Goal: Navigation & Orientation: Find specific page/section

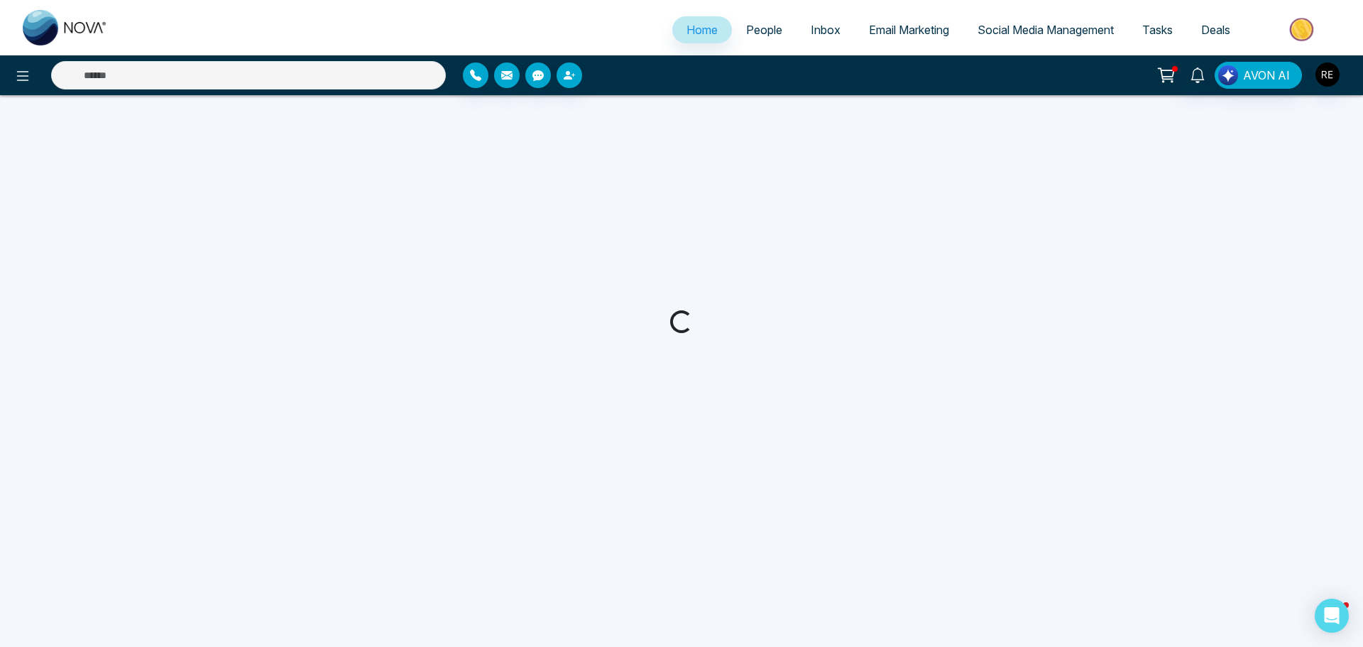
select select "*"
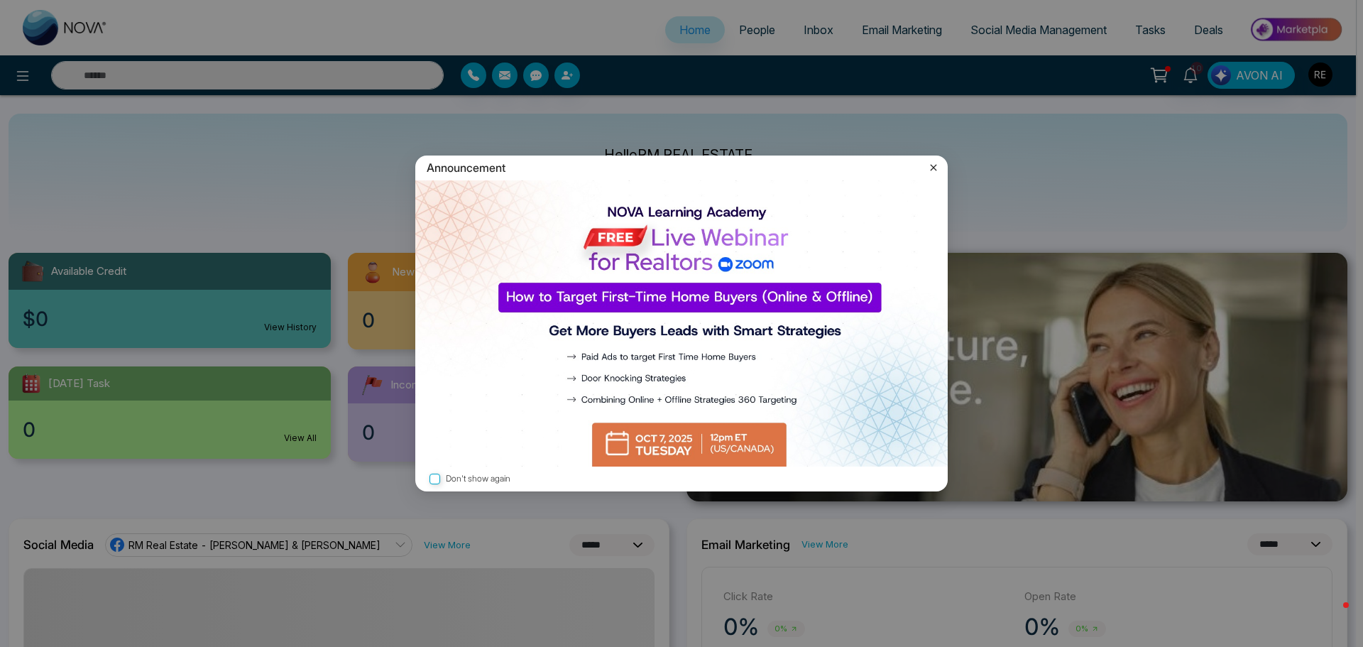
click at [931, 172] on icon at bounding box center [933, 167] width 14 height 14
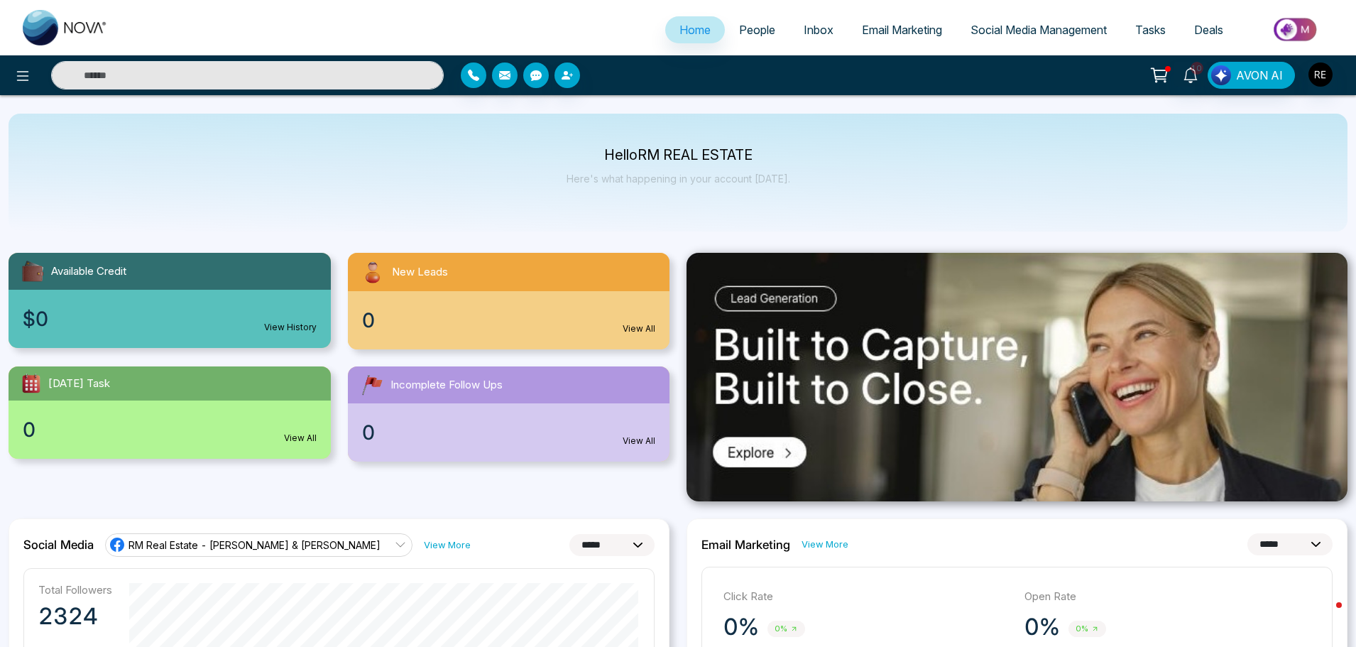
click at [1005, 37] on link "Social Media Management" at bounding box center [1038, 29] width 165 height 27
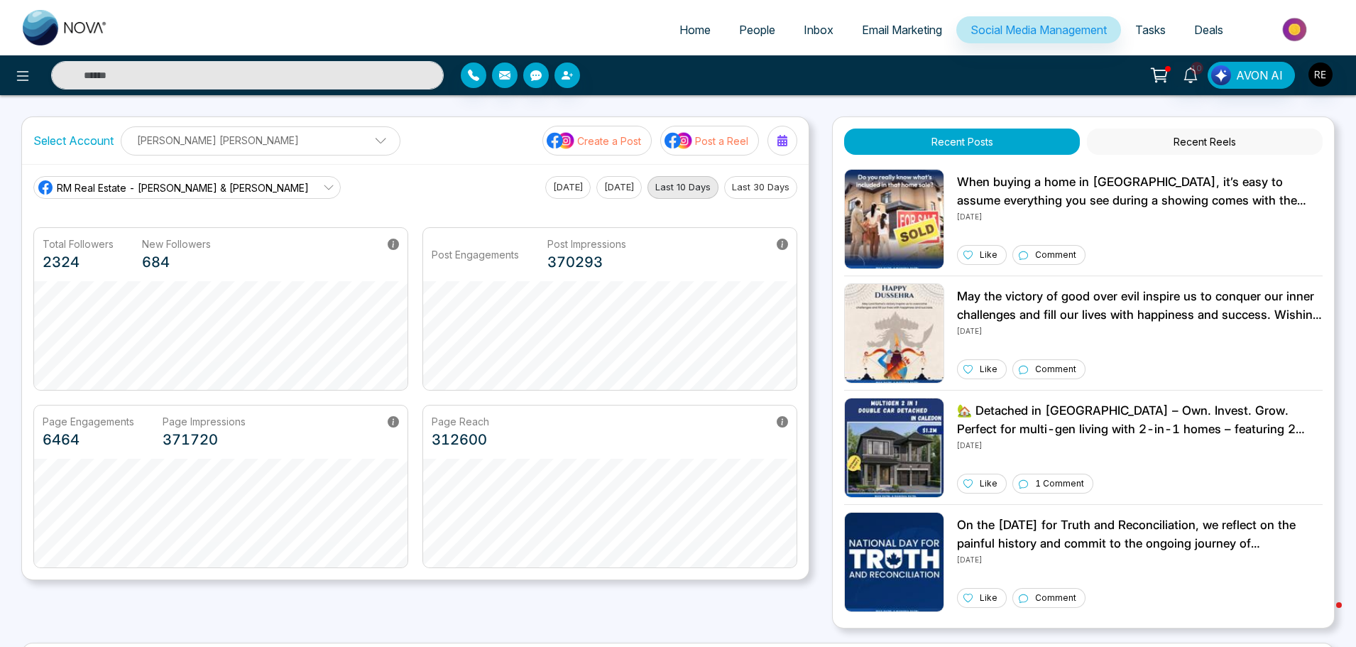
scroll to position [270, 0]
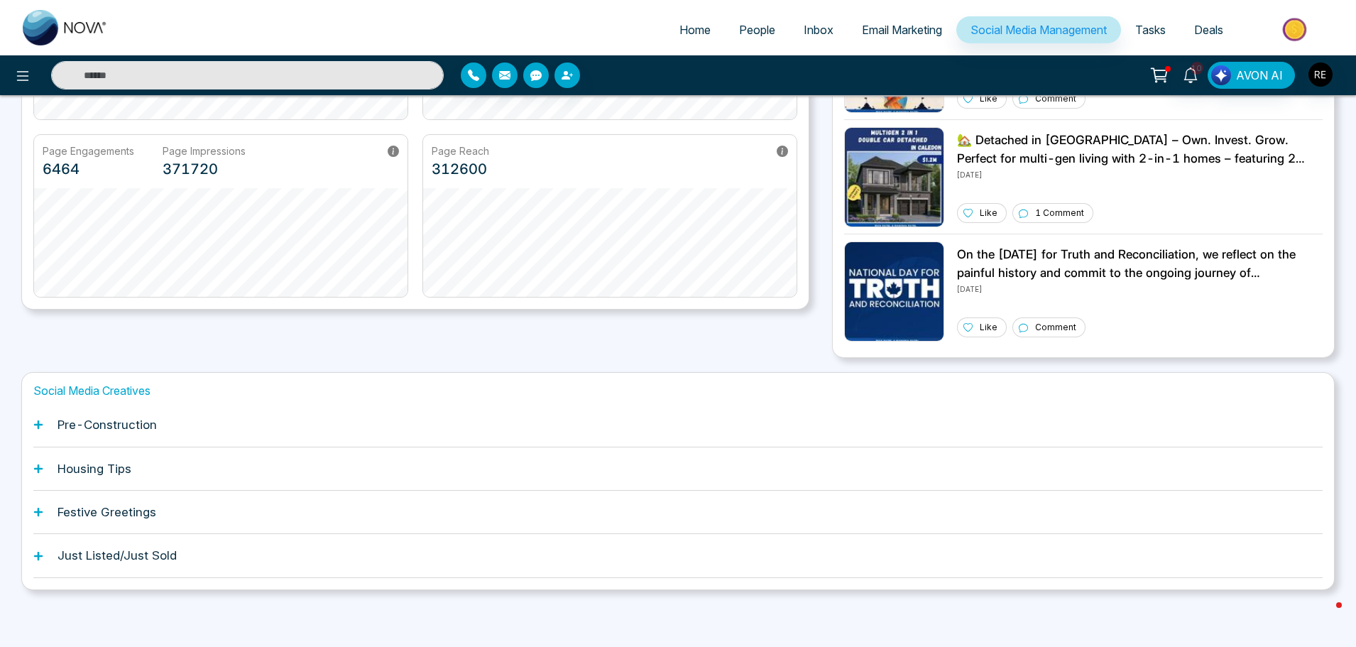
click at [40, 470] on icon at bounding box center [38, 469] width 10 height 10
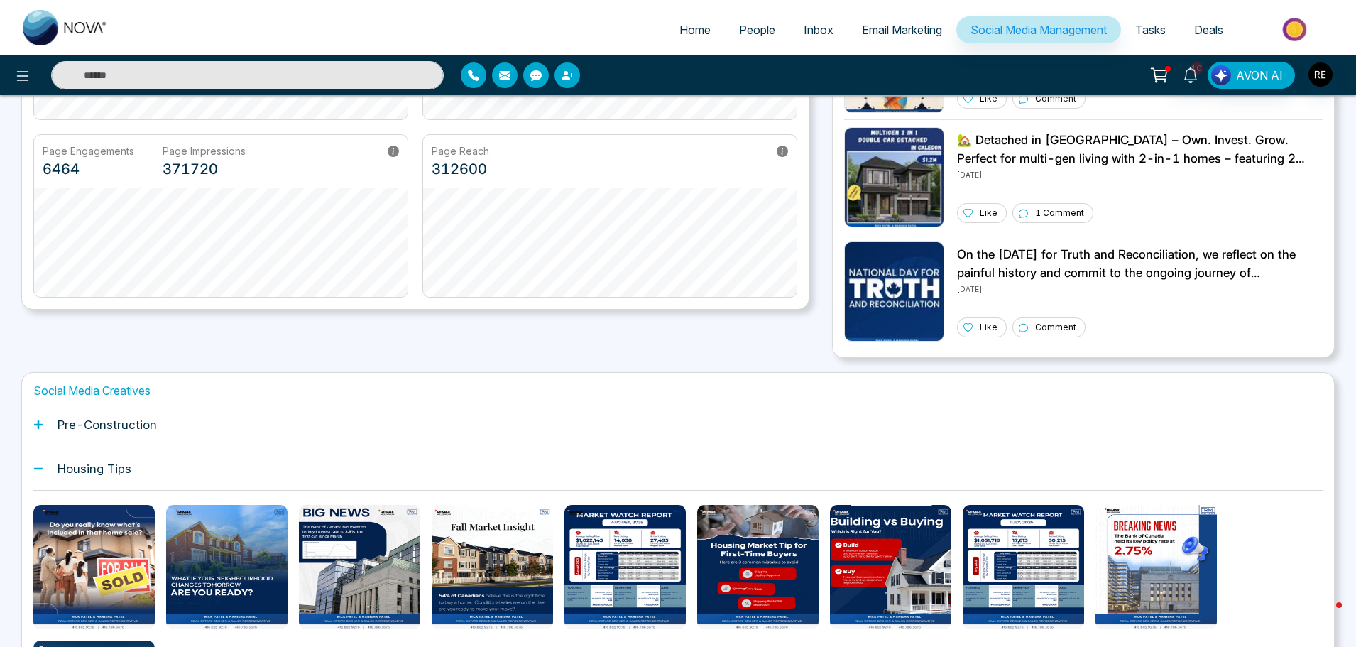
click at [884, 30] on span "Email Marketing" at bounding box center [902, 30] width 80 height 14
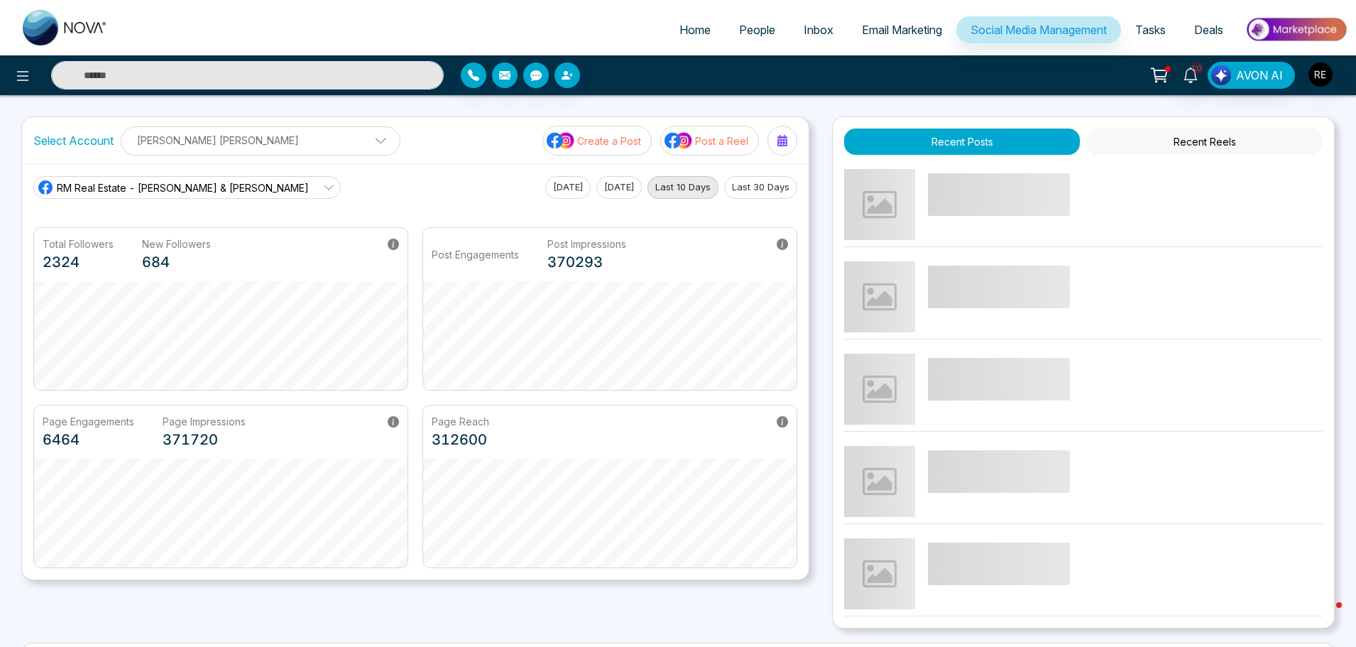
click at [35, 425] on div "Page Engagements 6464 Page Impressions 371720" at bounding box center [220, 431] width 373 height 53
